Goal: Transaction & Acquisition: Subscribe to service/newsletter

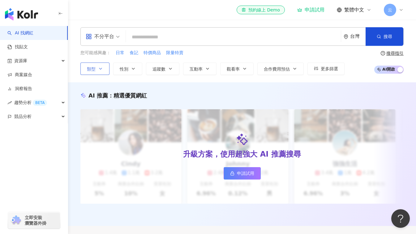
click at [101, 69] on icon "button" at bounding box center [100, 68] width 5 height 5
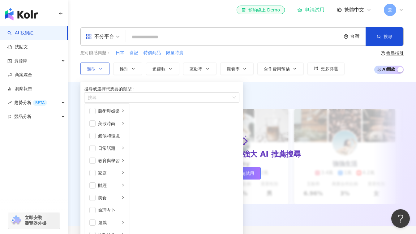
scroll to position [51, 0]
click at [93, 195] on span "button" at bounding box center [92, 198] width 6 height 6
click at [124, 196] on icon "right" at bounding box center [123, 197] width 2 height 3
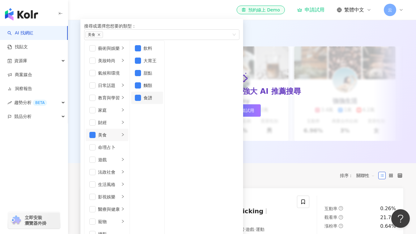
scroll to position [0, 0]
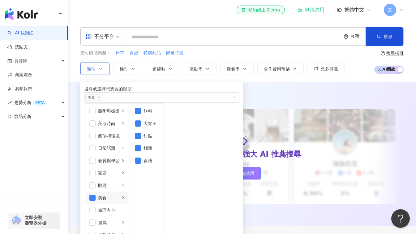
click at [99, 69] on icon "button" at bounding box center [100, 68] width 5 height 5
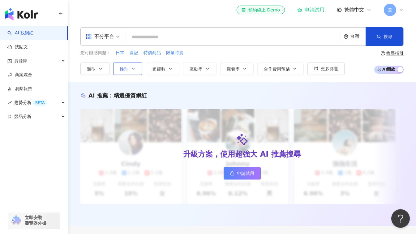
click at [128, 67] on button "性別" at bounding box center [127, 69] width 29 height 12
click at [134, 69] on icon "button" at bounding box center [133, 68] width 2 height 1
click at [168, 67] on button "追蹤數" at bounding box center [162, 69] width 33 height 12
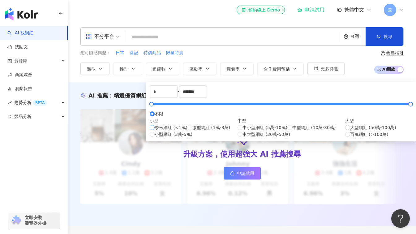
type input "****"
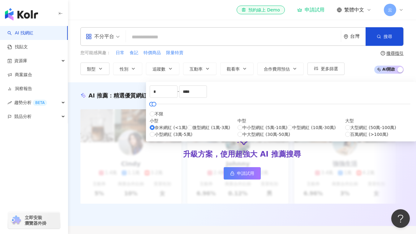
type input "*****"
click at [208, 82] on div "***** - ***** 不限 小型 奈米網紅 (<1萬) 微型網紅 (1萬-3萬) 小型網紅 (3萬-5萬) 中型 中小型網紅 (5萬-10萬) 中型網紅…" at bounding box center [281, 112] width 270 height 60
click at [161, 71] on span "追蹤數" at bounding box center [159, 69] width 13 height 5
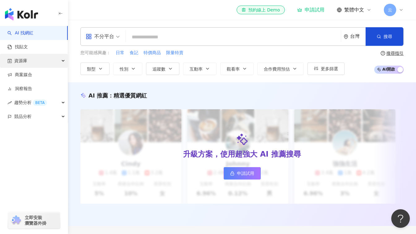
click at [64, 62] on div "資源庫" at bounding box center [34, 61] width 68 height 14
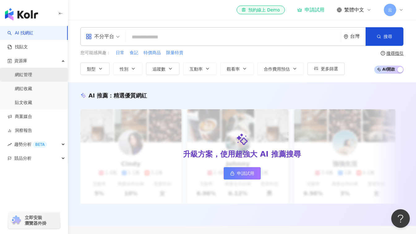
click at [32, 76] on link "網紅管理" at bounding box center [23, 75] width 17 height 6
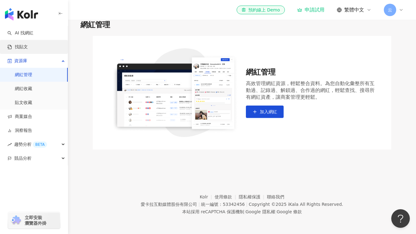
click at [28, 49] on link "找貼文" at bounding box center [17, 47] width 20 height 6
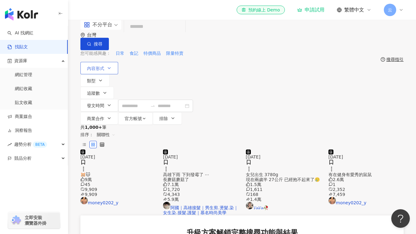
click at [111, 72] on button "內容形式" at bounding box center [99, 68] width 38 height 12
click at [96, 78] on span "類型" at bounding box center [91, 80] width 9 height 5
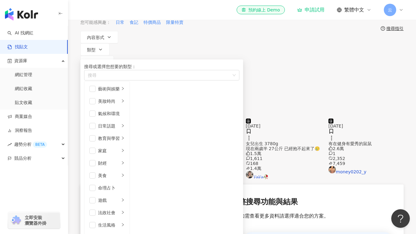
scroll to position [60, 0]
click at [96, 172] on span "button" at bounding box center [92, 175] width 6 height 6
click at [125, 173] on icon "right" at bounding box center [123, 175] width 4 height 4
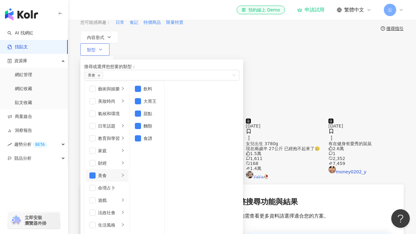
click at [110, 43] on button "類型 搜尋或選擇您想要的類型： 美食 藝術與娛樂 美妝時尚 氣候和環境 日常話題 教育與學習 家庭 財經 美食 命理占卜 遊戲 法政社會 生活風格 影視娛樂 …" at bounding box center [94, 49] width 29 height 12
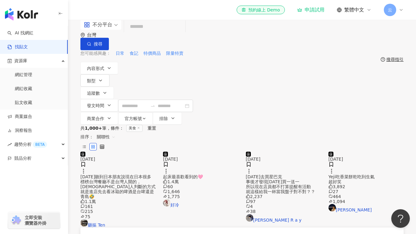
click at [352, 179] on div "Yeji吃香菜餅乾吃到生氣 超好笑" at bounding box center [366, 179] width 75 height 10
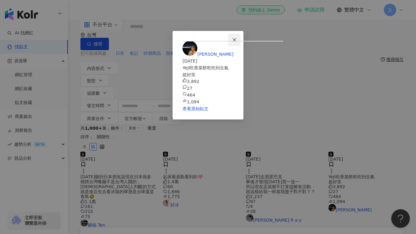
click at [237, 40] on icon "close" at bounding box center [234, 39] width 5 height 5
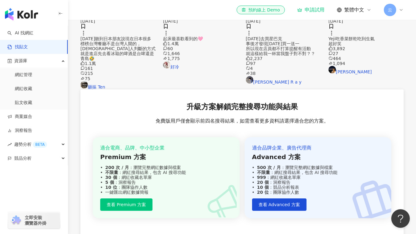
scroll to position [186, 0]
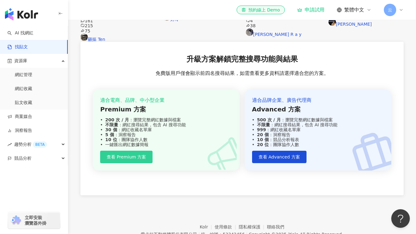
click at [129, 159] on span "查看 Premium 方案" at bounding box center [126, 156] width 39 height 5
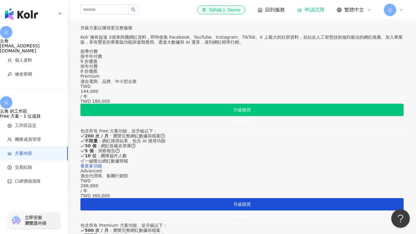
scroll to position [217, 0]
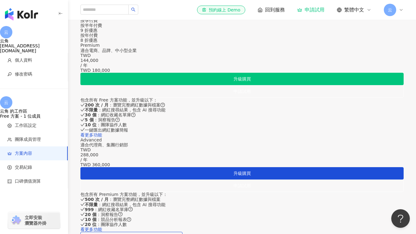
click at [216, 23] on div "按季付費" at bounding box center [241, 20] width 323 height 5
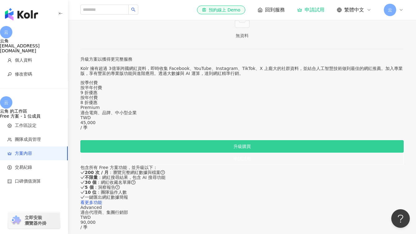
scroll to position [155, 0]
